Goal: Transaction & Acquisition: Purchase product/service

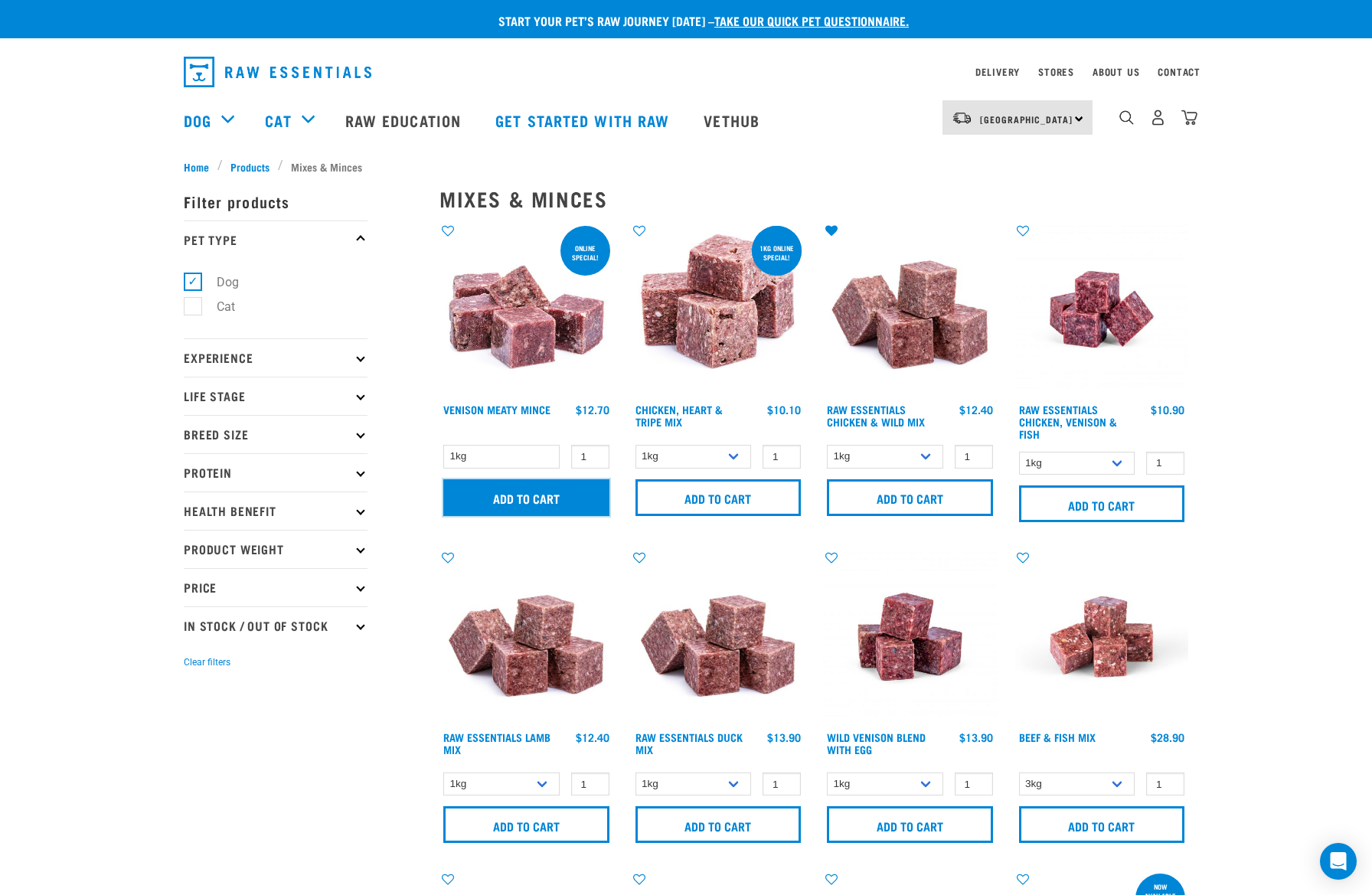
click at [562, 491] on input "Add to cart" at bounding box center [526, 497] width 166 height 37
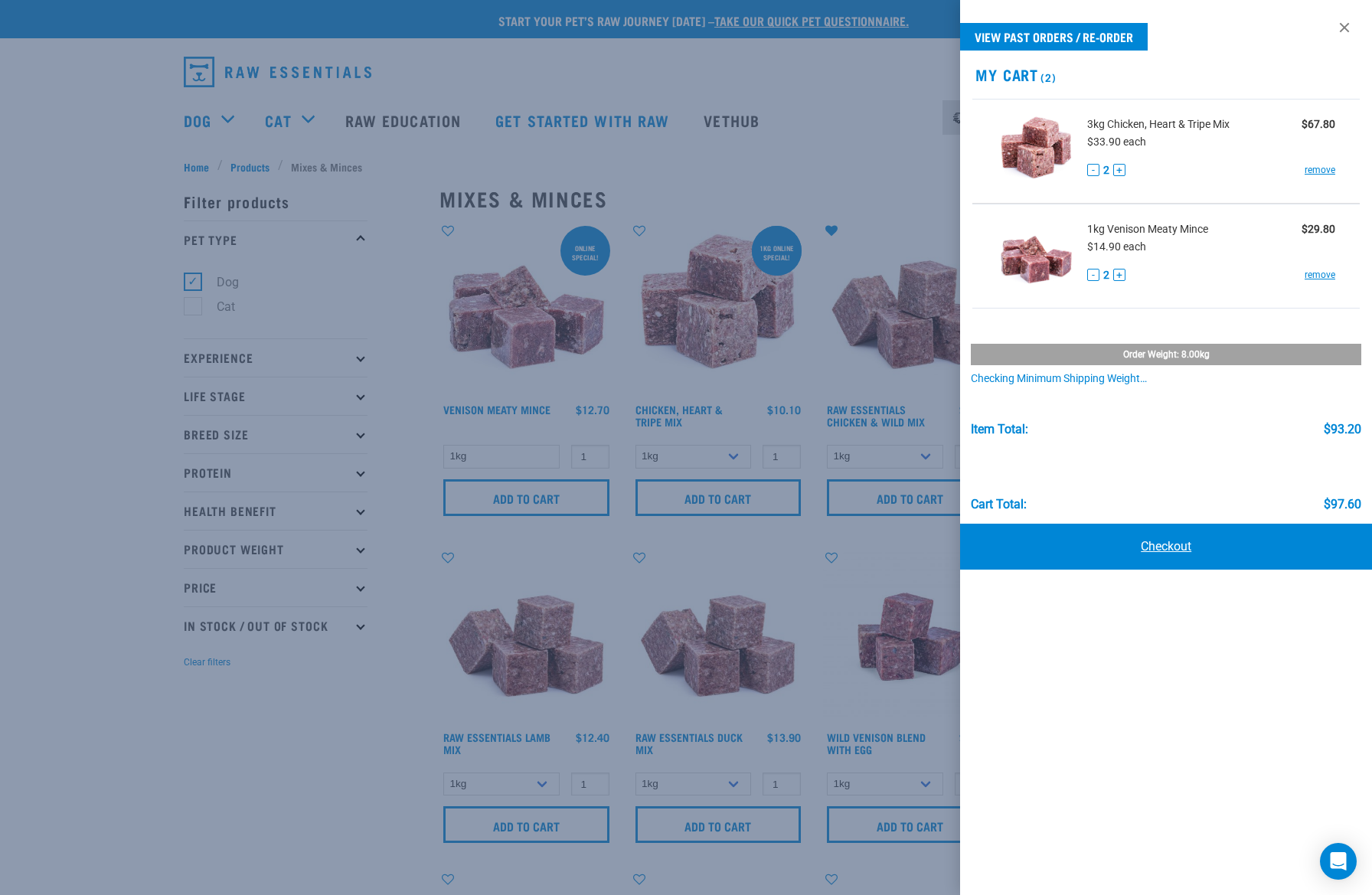
click at [1174, 553] on link "Checkout" at bounding box center [1166, 547] width 412 height 46
